Goal: Task Accomplishment & Management: Manage account settings

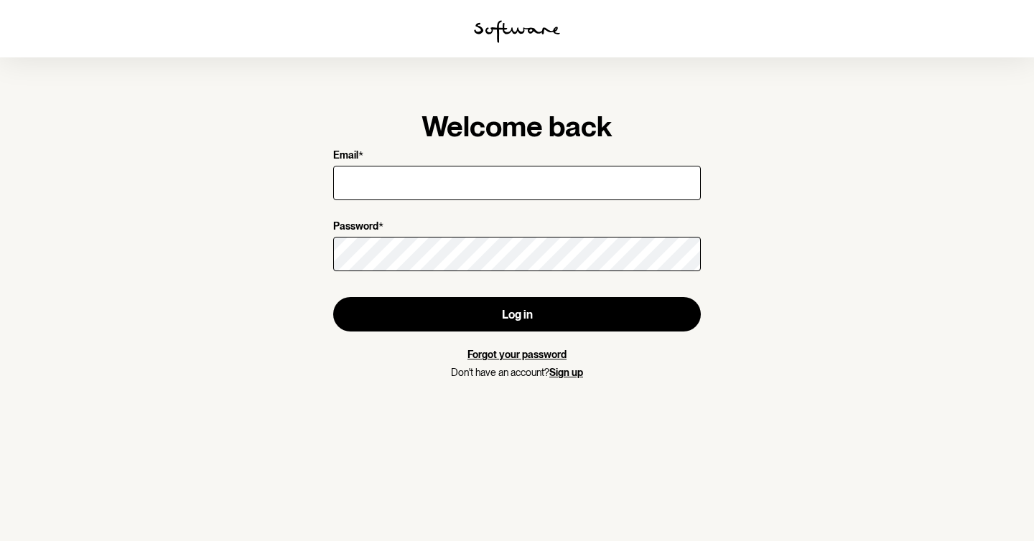
type input "[EMAIL_ADDRESS][DOMAIN_NAME]"
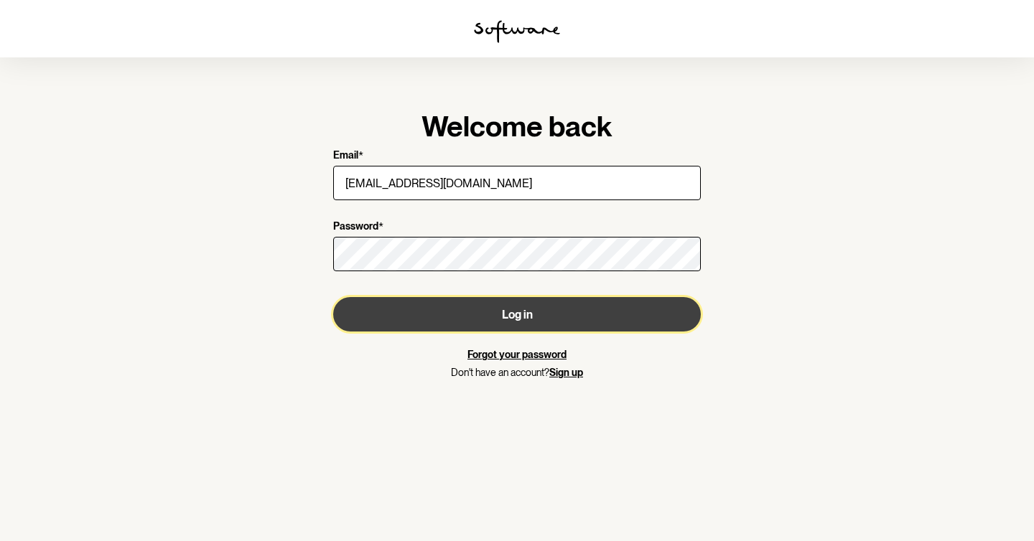
click at [503, 322] on button "Log in" at bounding box center [516, 314] width 367 height 34
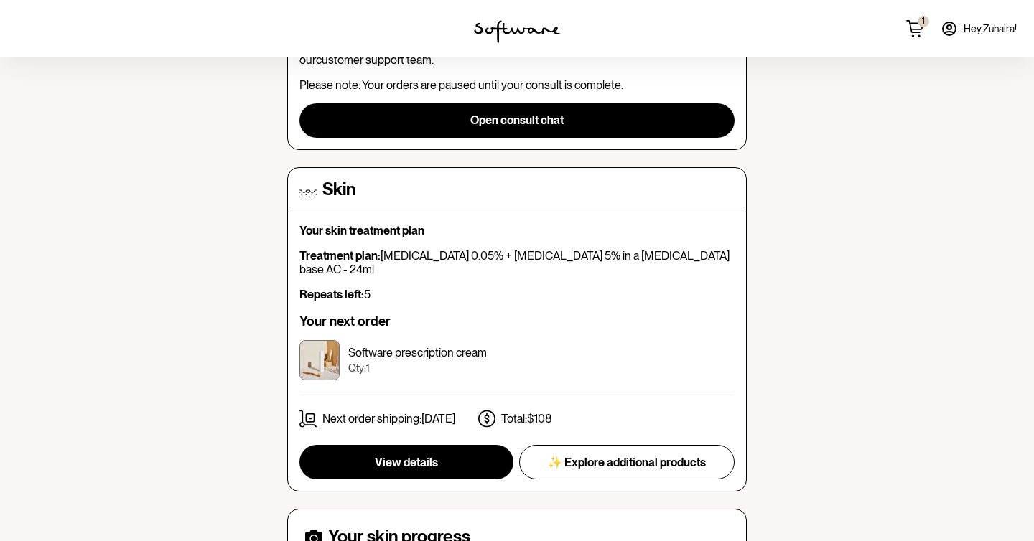
scroll to position [202, 0]
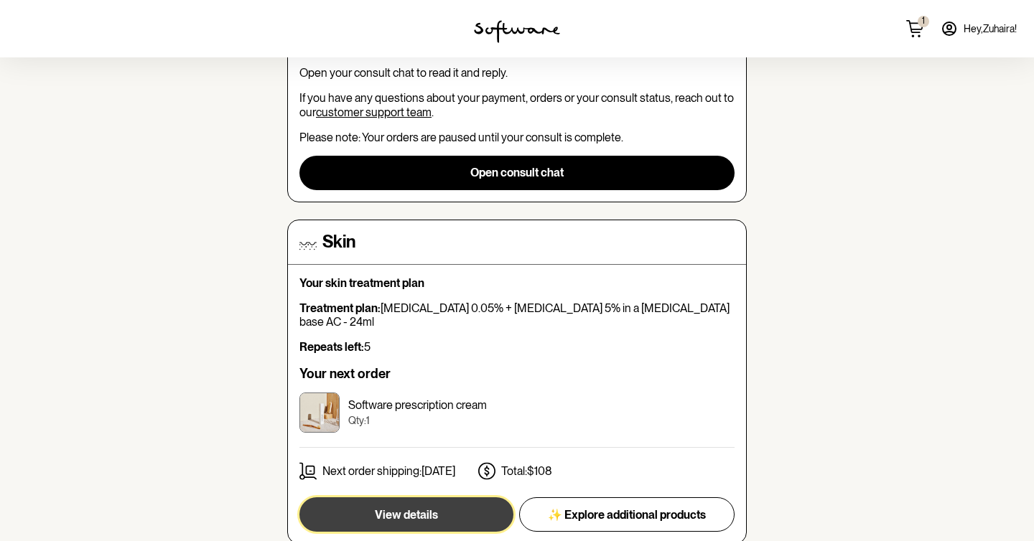
click at [419, 508] on span "View details" at bounding box center [406, 515] width 63 height 14
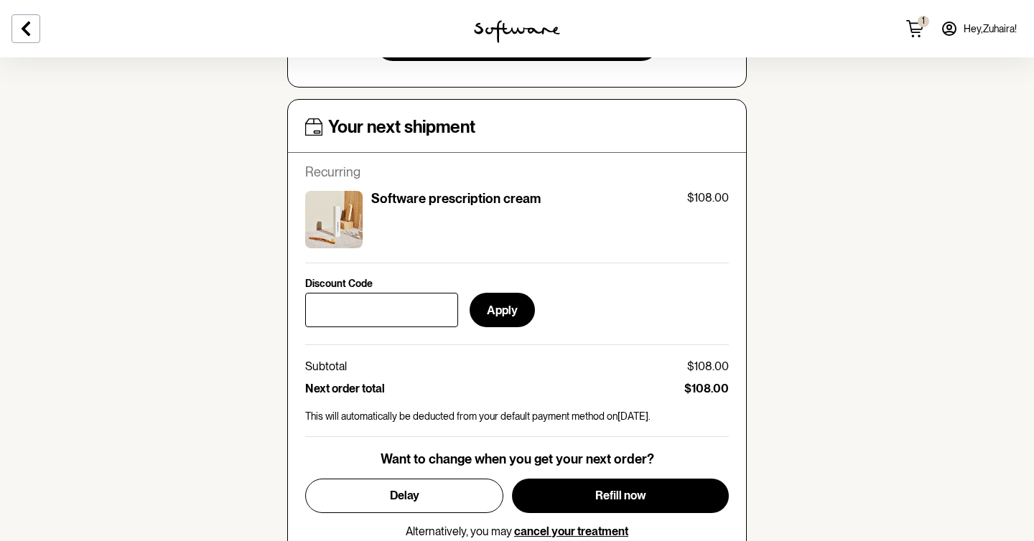
scroll to position [685, 0]
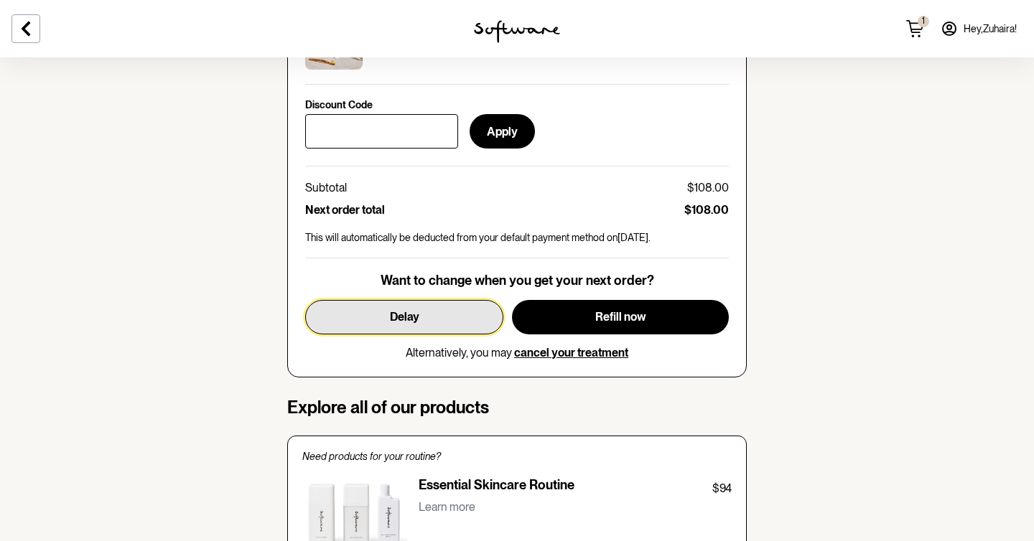
click at [461, 308] on button "Delay" at bounding box center [404, 317] width 198 height 34
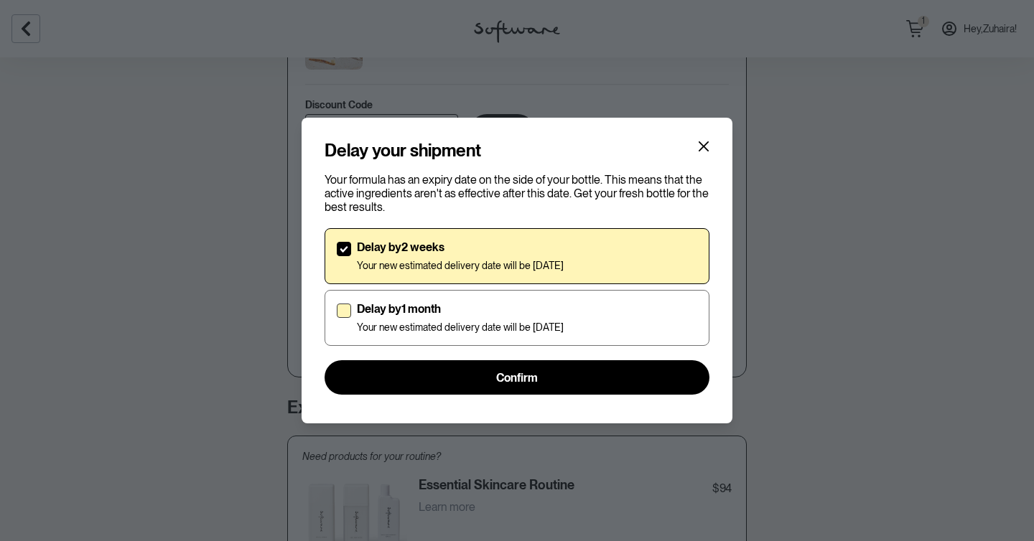
click at [482, 316] on p "Delay by 1 month" at bounding box center [460, 309] width 207 height 14
click at [337, 318] on input "Delay by 1 month Your new estimated delivery date will be [DATE]" at bounding box center [336, 318] width 1 height 1
checkbox input "true"
checkbox input "false"
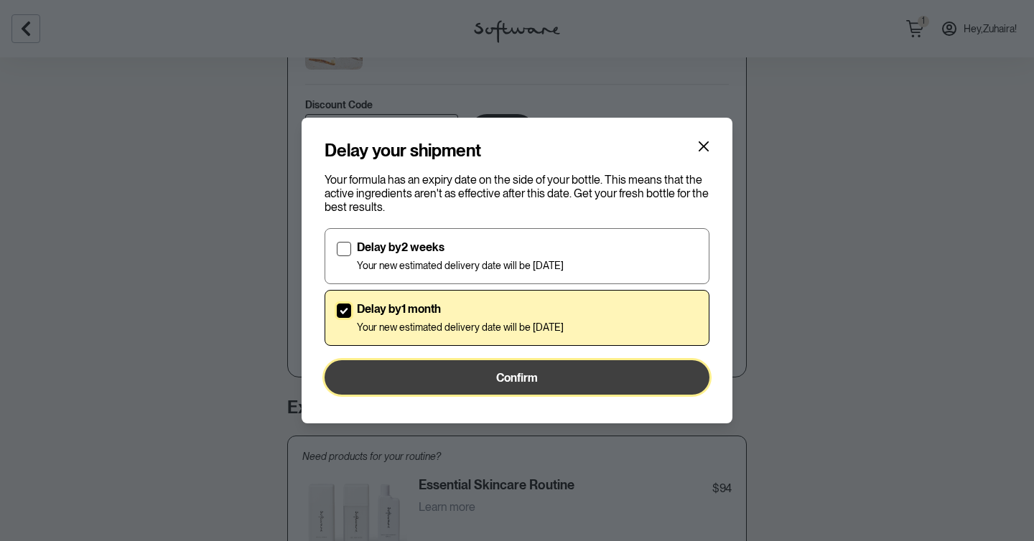
click at [484, 367] on button "Confirm" at bounding box center [516, 377] width 385 height 34
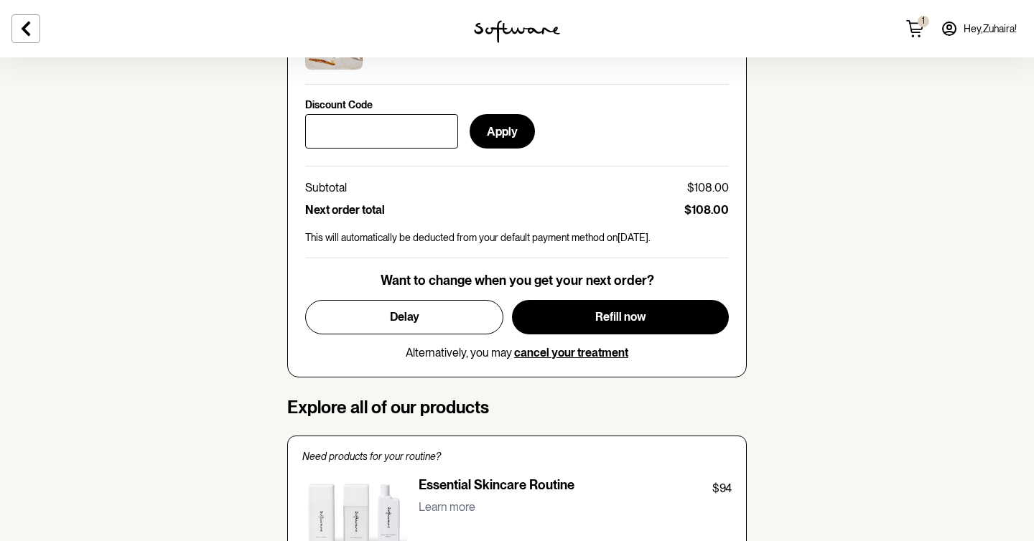
click at [210, 130] on section "skin Your personalised skin treatment Treatment plan: [MEDICAL_DATA] 0.05% + [M…" at bounding box center [517, 369] width 1034 height 1994
